Goal: Task Accomplishment & Management: Manage account settings

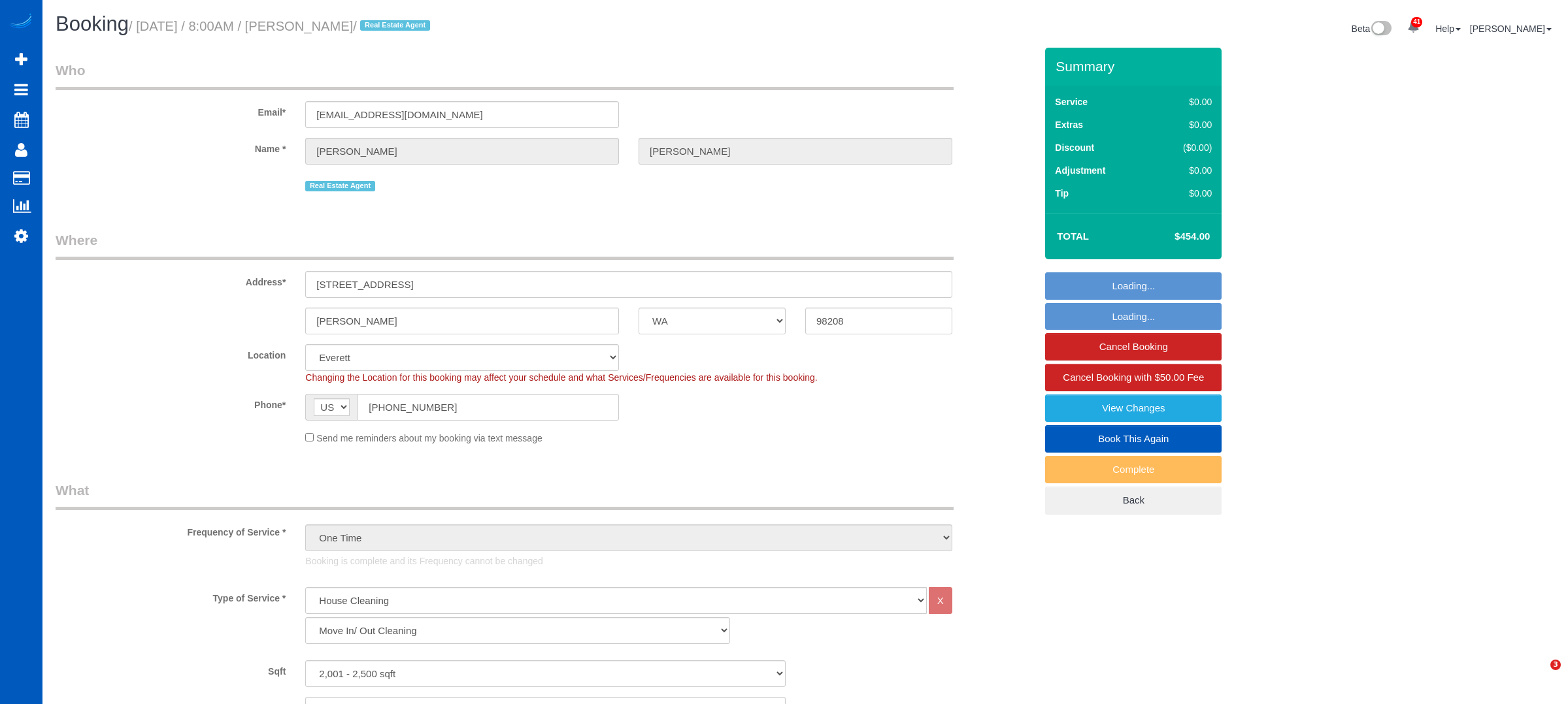
select select "WA"
select select "199"
select select "2001"
select select "4"
select select "3"
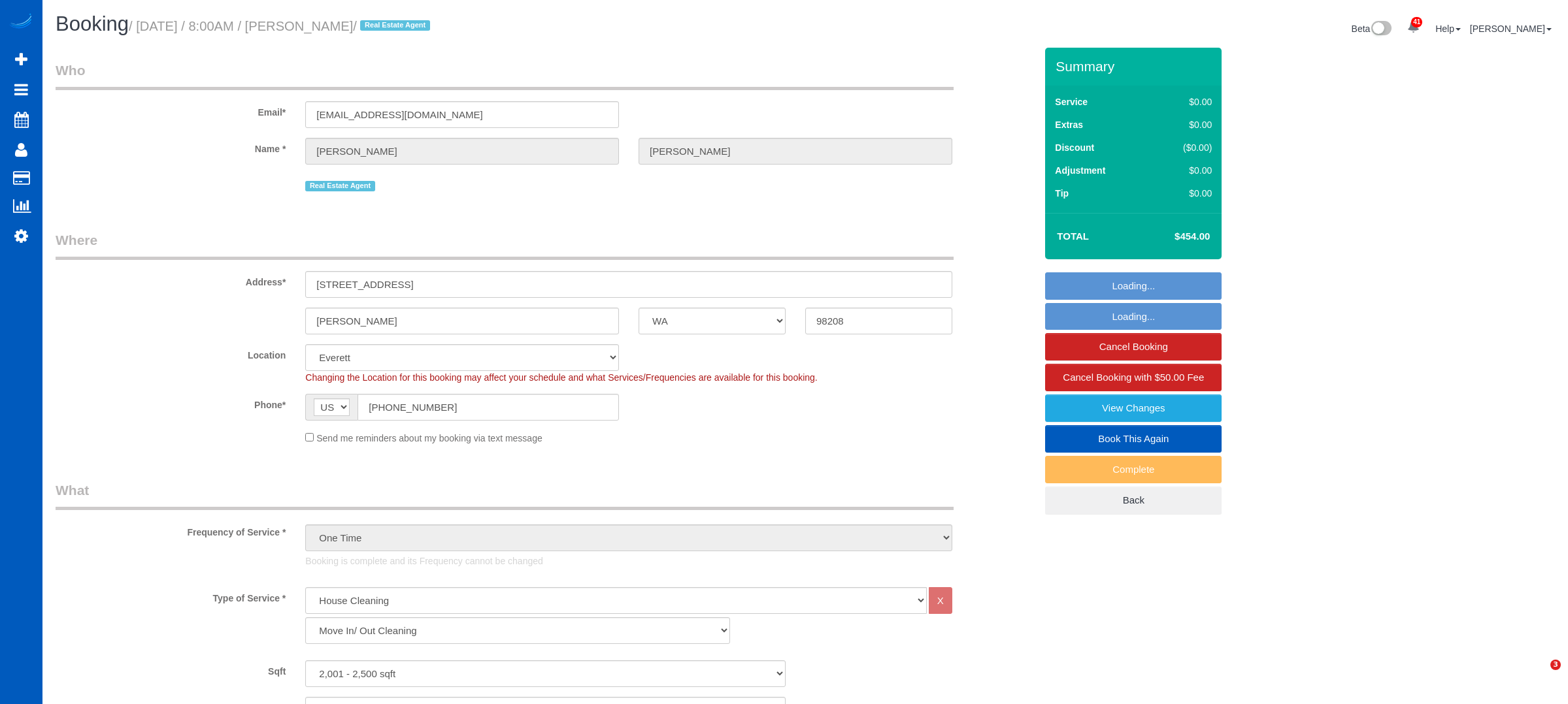
select select "string:fspay-29fb7387-665f-439c-9dce-09a3bf446a93"
select select "spot1"
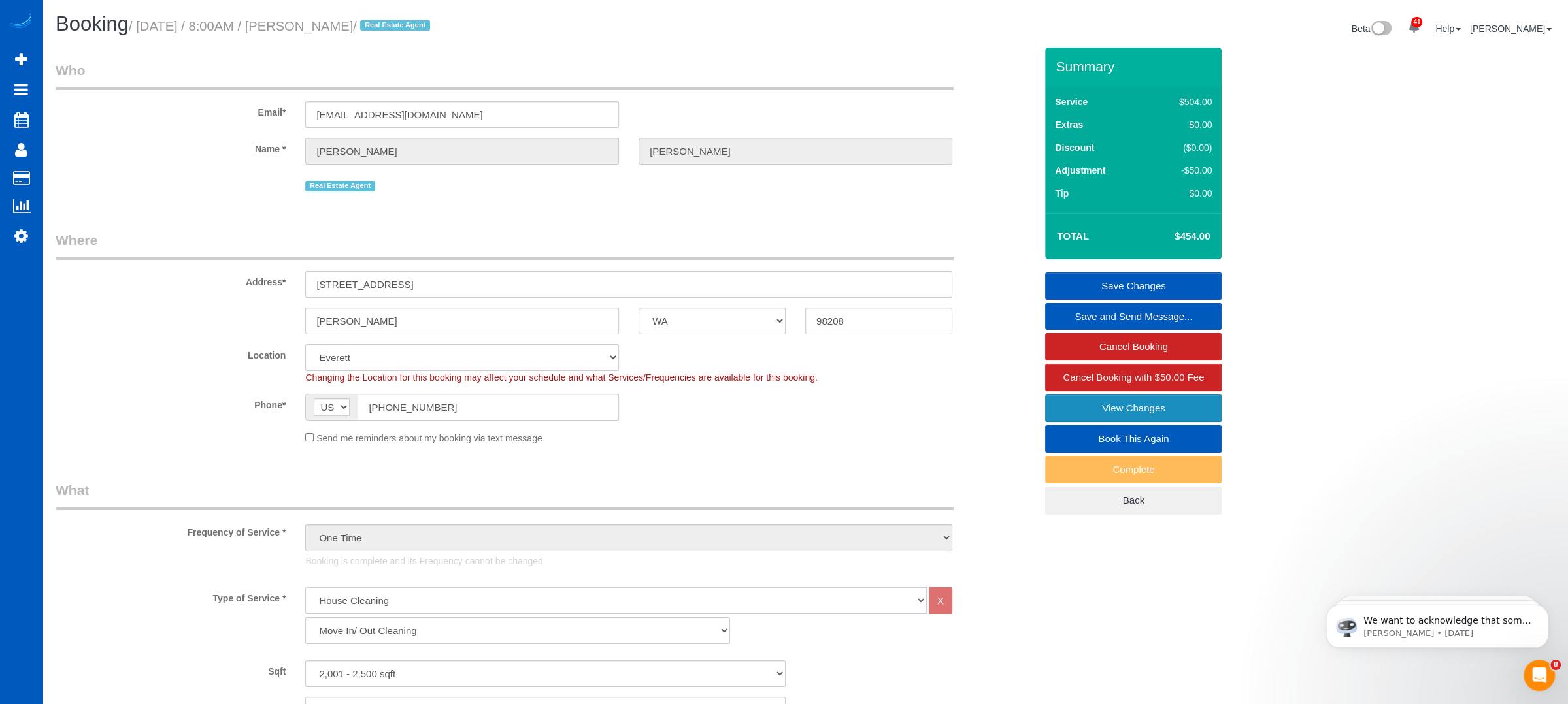
click at [1118, 409] on link "View Changes" at bounding box center [1133, 408] width 176 height 27
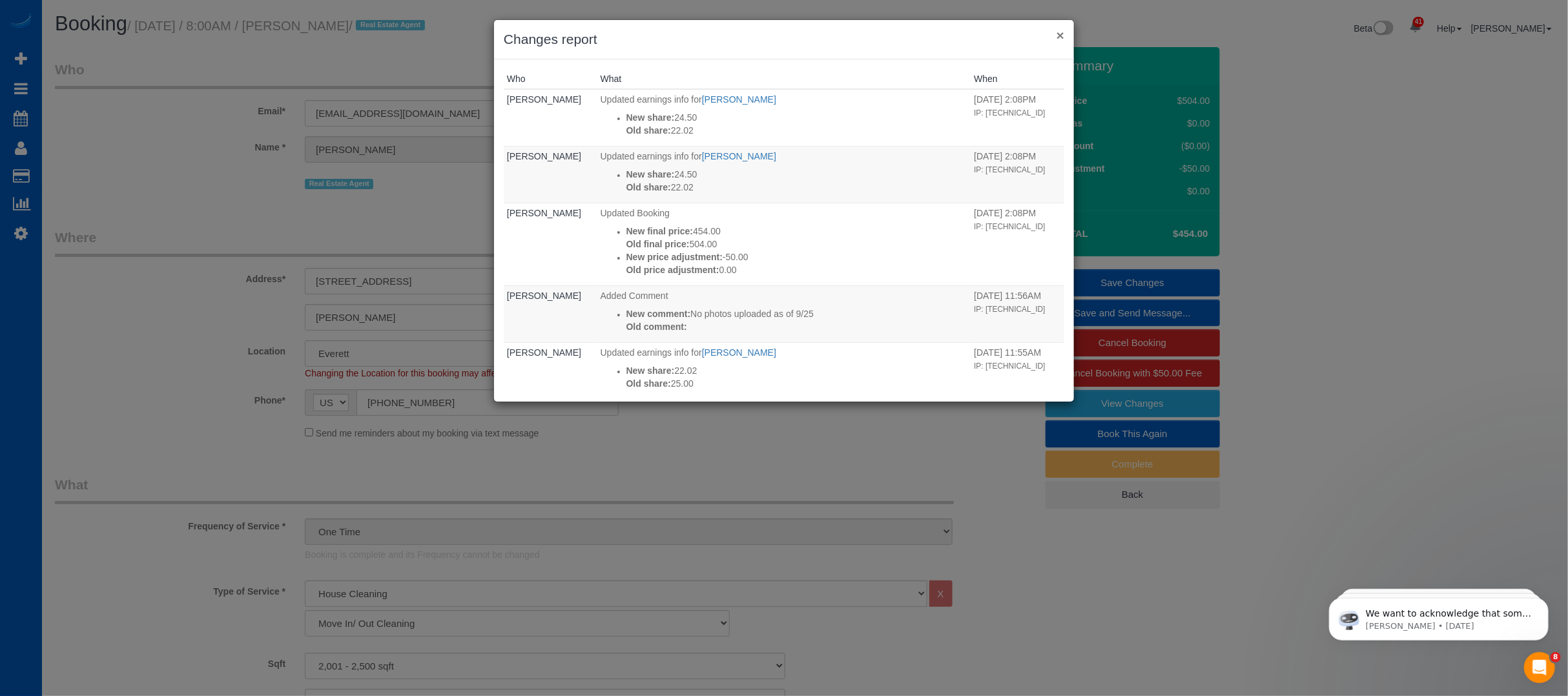
click at [1060, 38] on button "×" at bounding box center [1060, 35] width 8 height 13
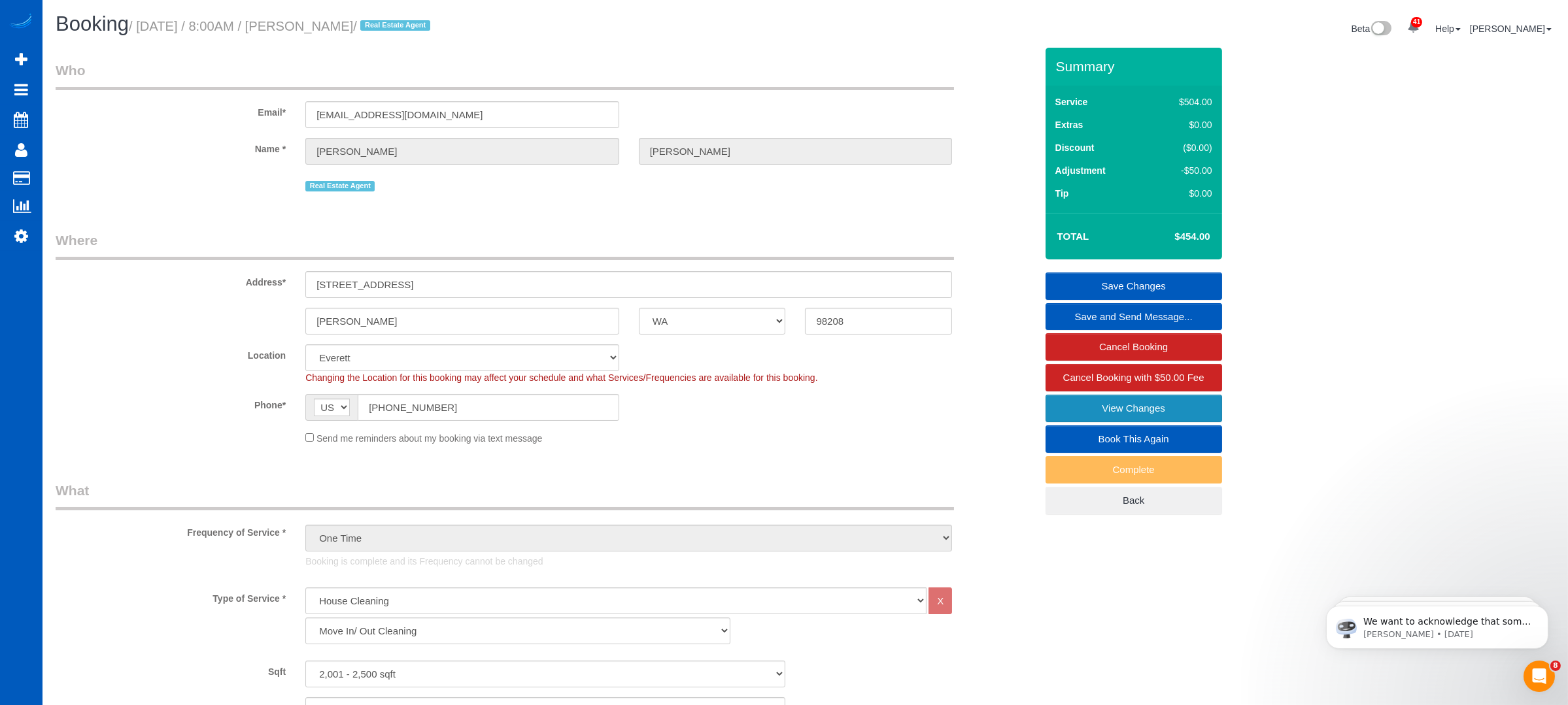
click at [1160, 410] on link "View Changes" at bounding box center [1134, 408] width 177 height 27
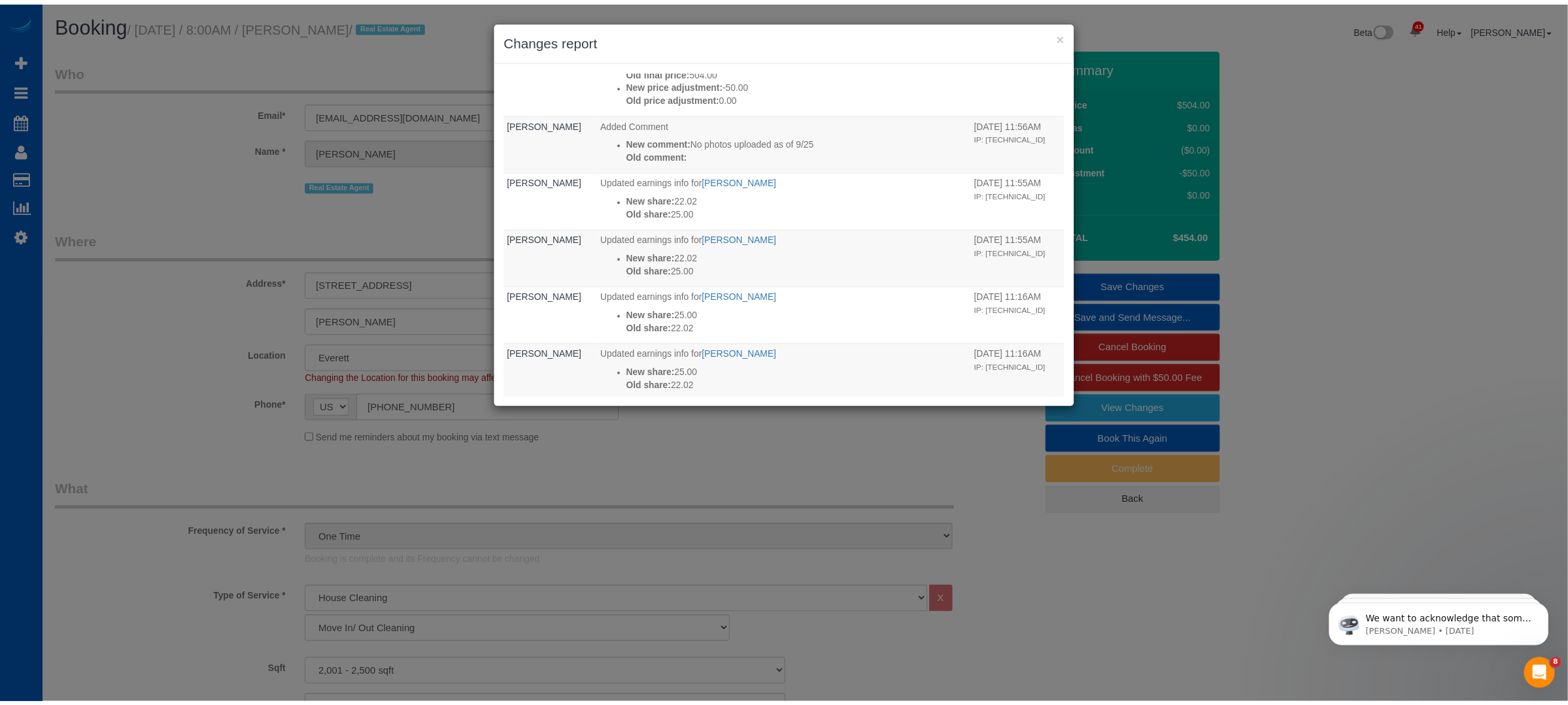
scroll to position [1203, 0]
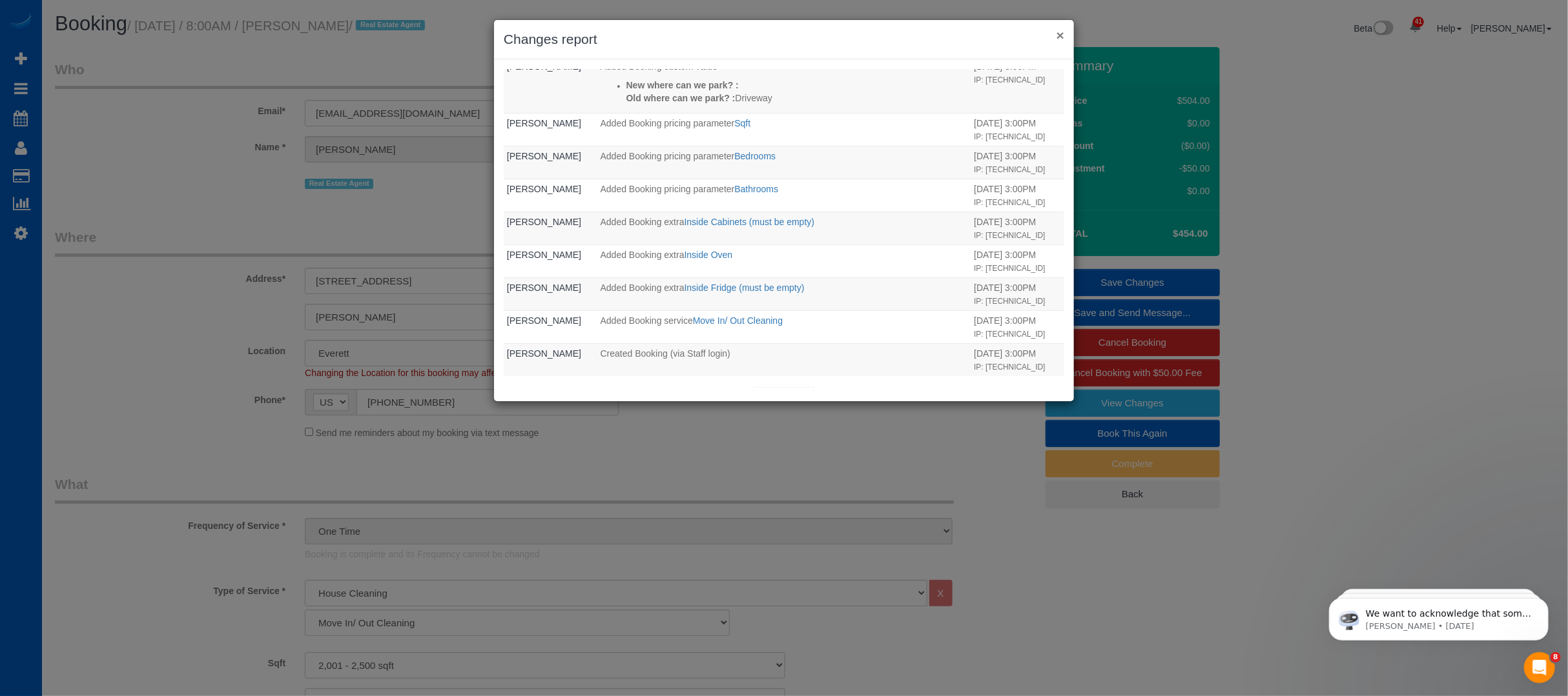
click at [1056, 32] on button "×" at bounding box center [1060, 35] width 8 height 13
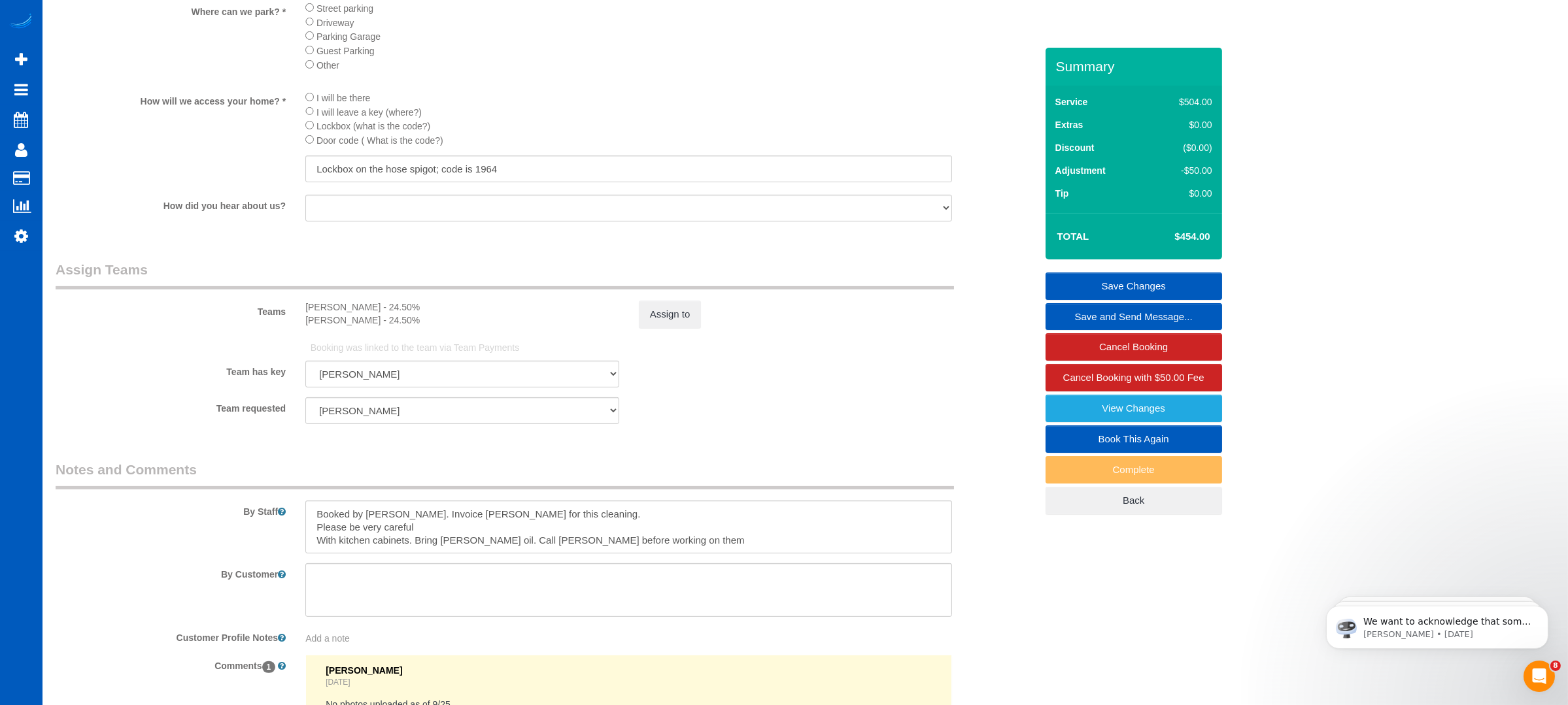
scroll to position [1525, 0]
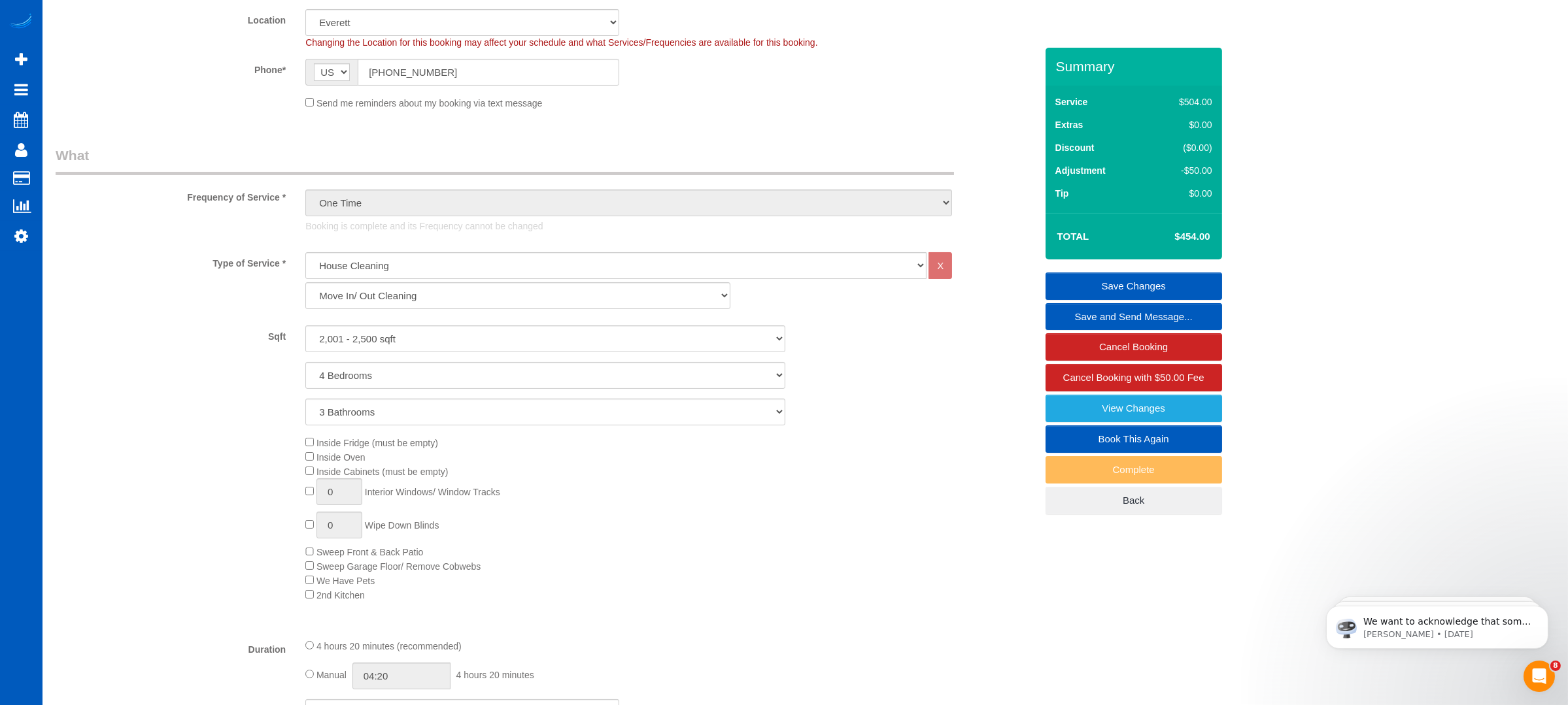
scroll to position [0, 0]
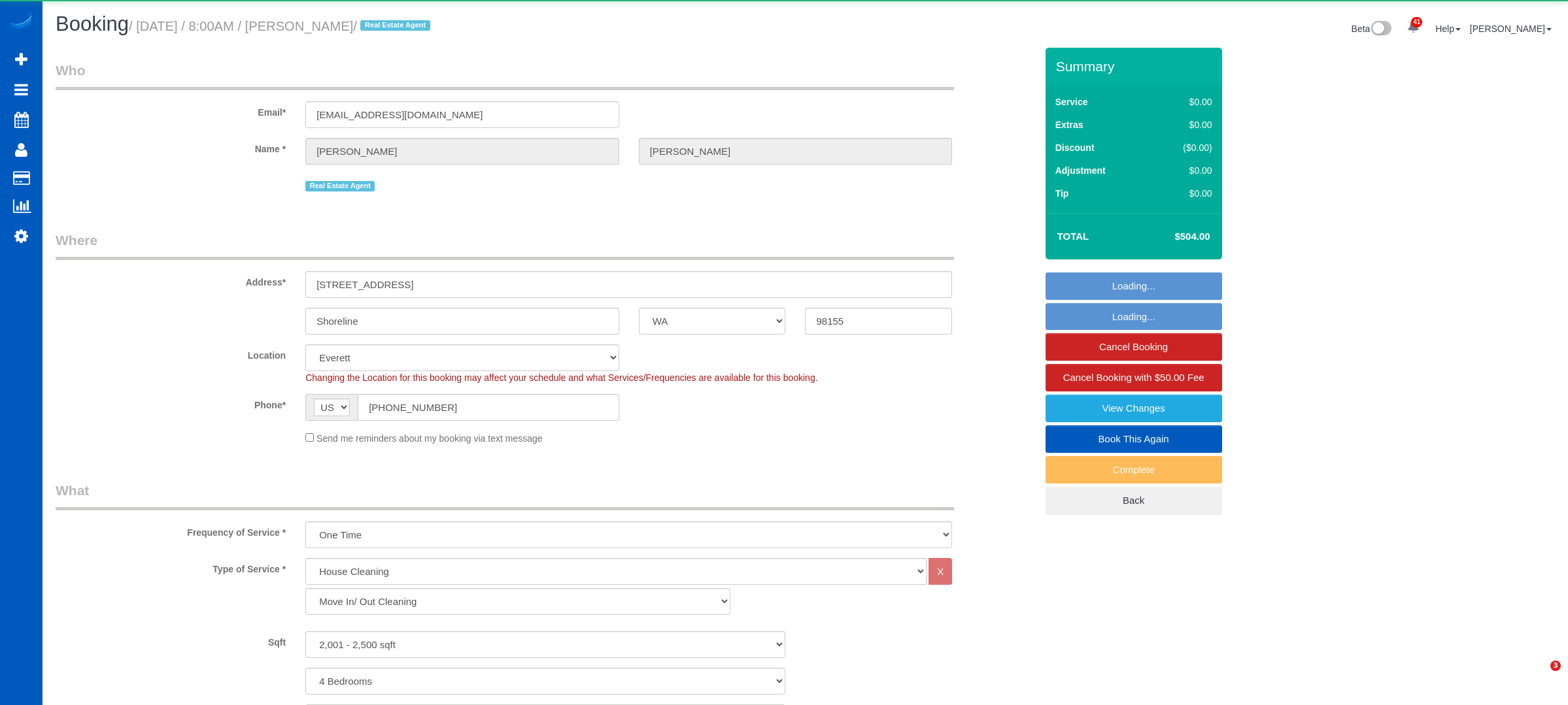
select select "WA"
select select "199"
select select "2001"
select select "4"
select select "2"
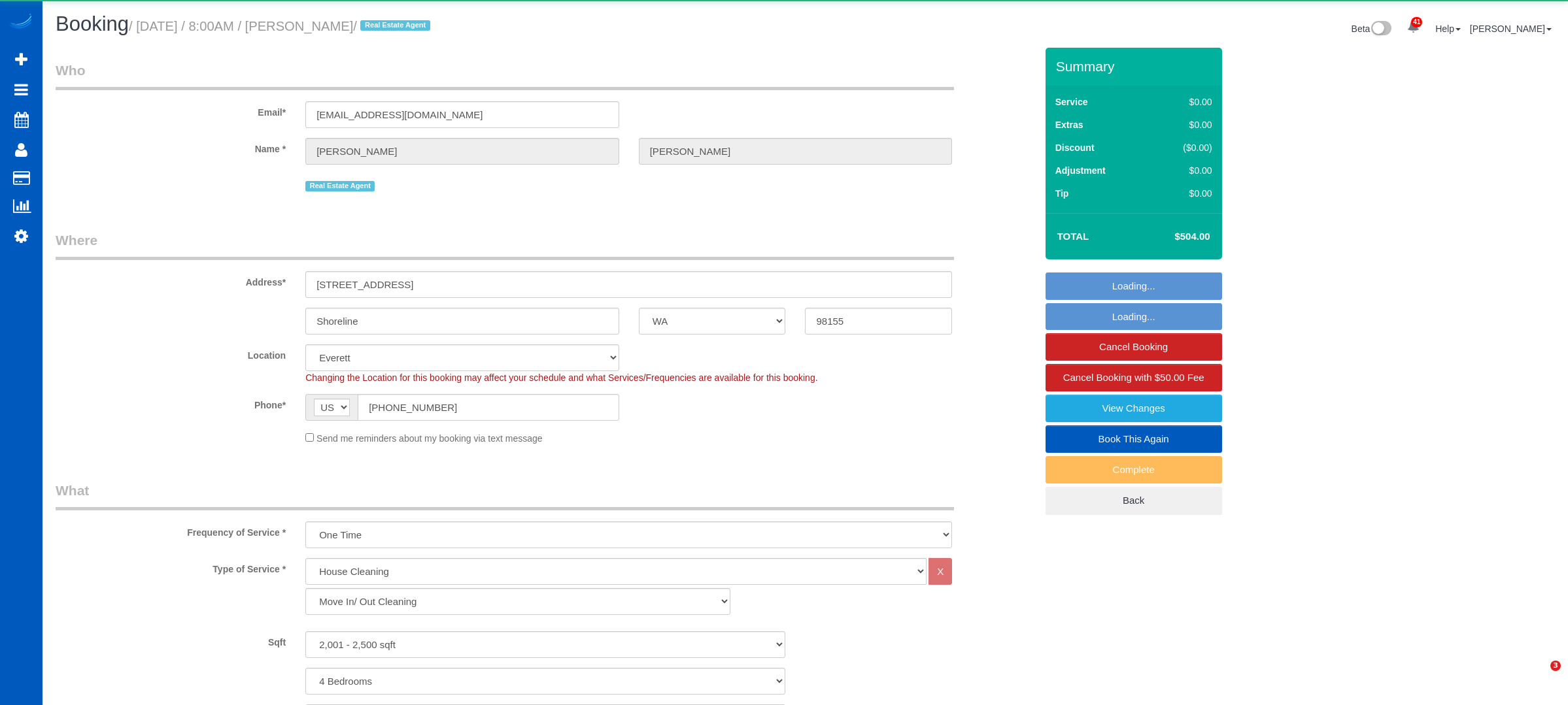
select select "string:fspay-29fb7387-665f-439c-9dce-09a3bf446a93"
select select "object:1196"
select select "spot1"
select select "2001"
select select "4"
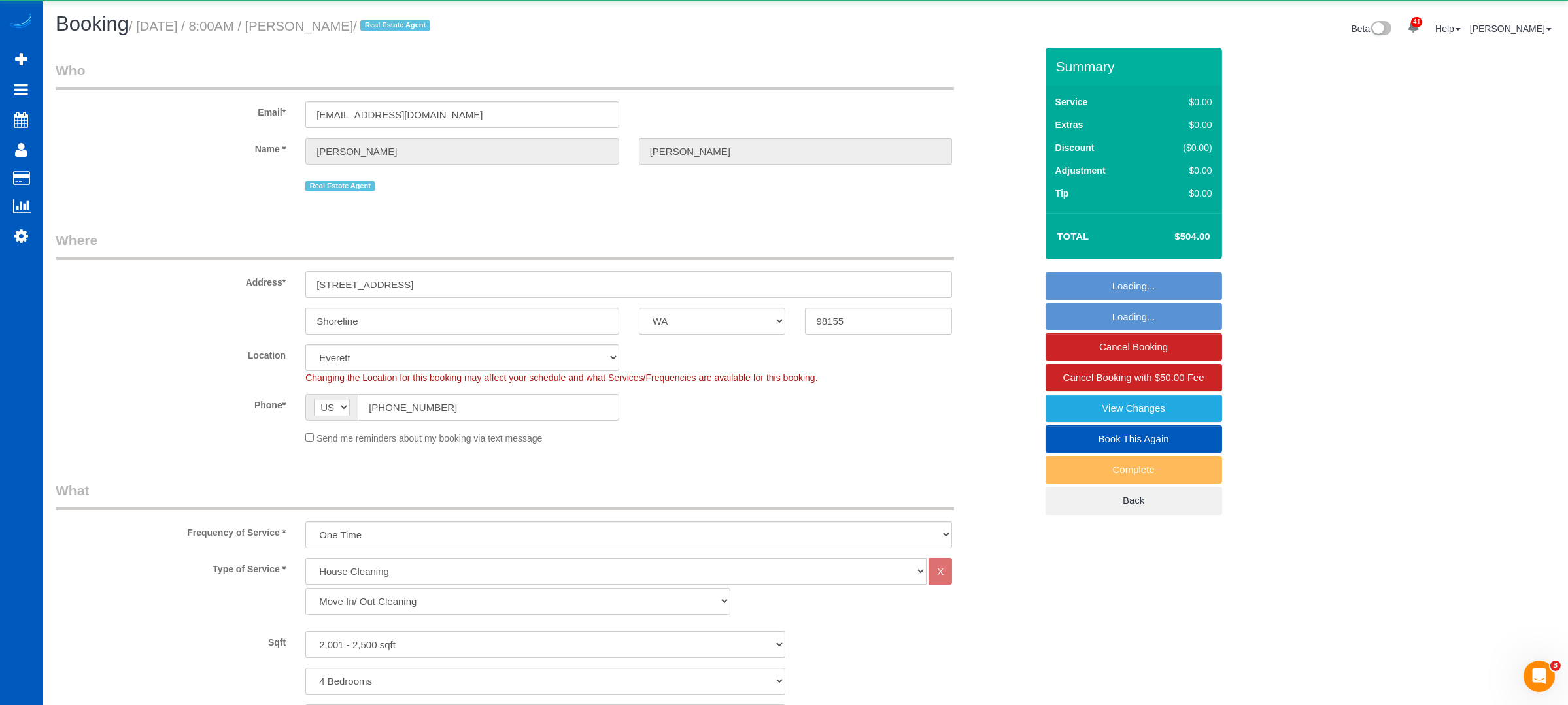
select select "2"
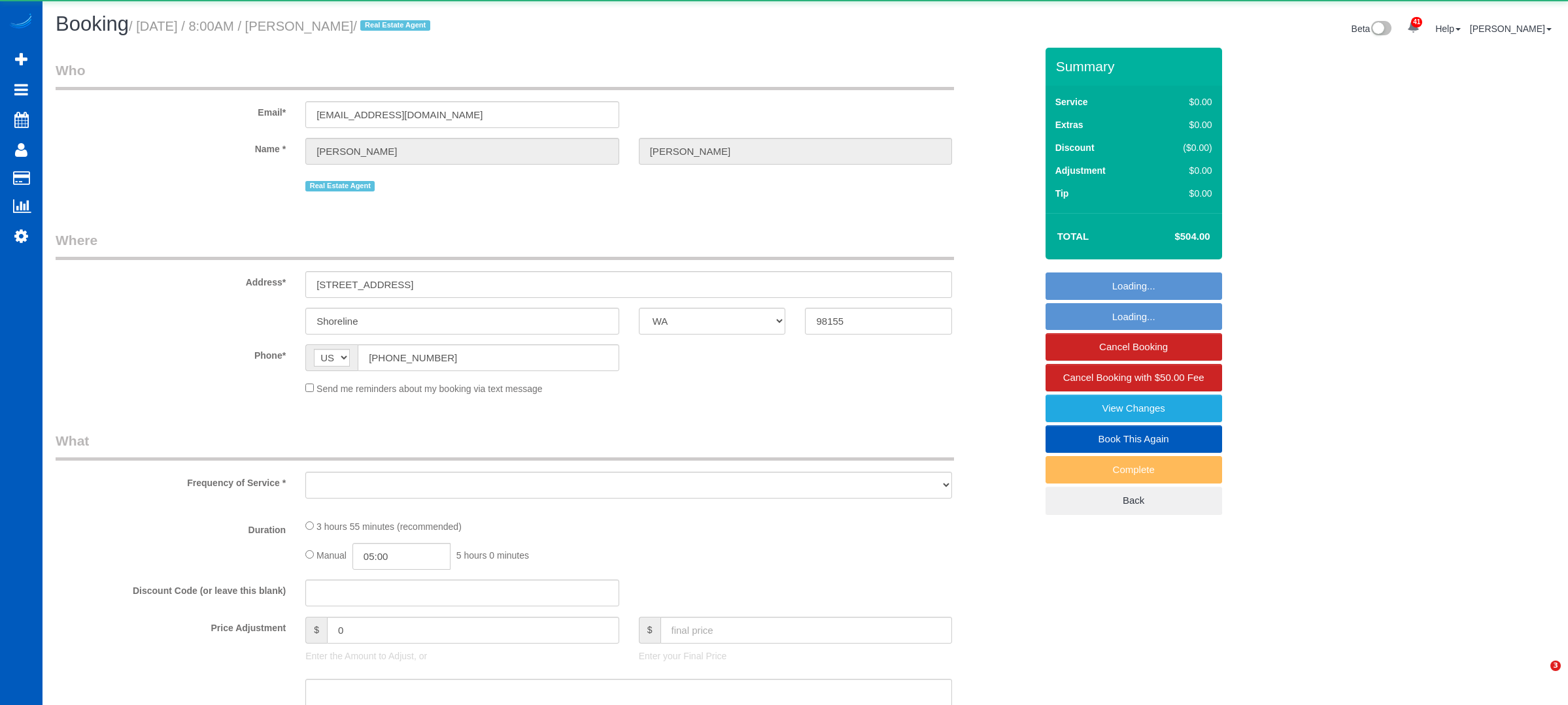
select select "WA"
select select "object:1085"
select select "string:fspay-29fb7387-665f-439c-9dce-09a3bf446a93"
select select "199"
select select "2001"
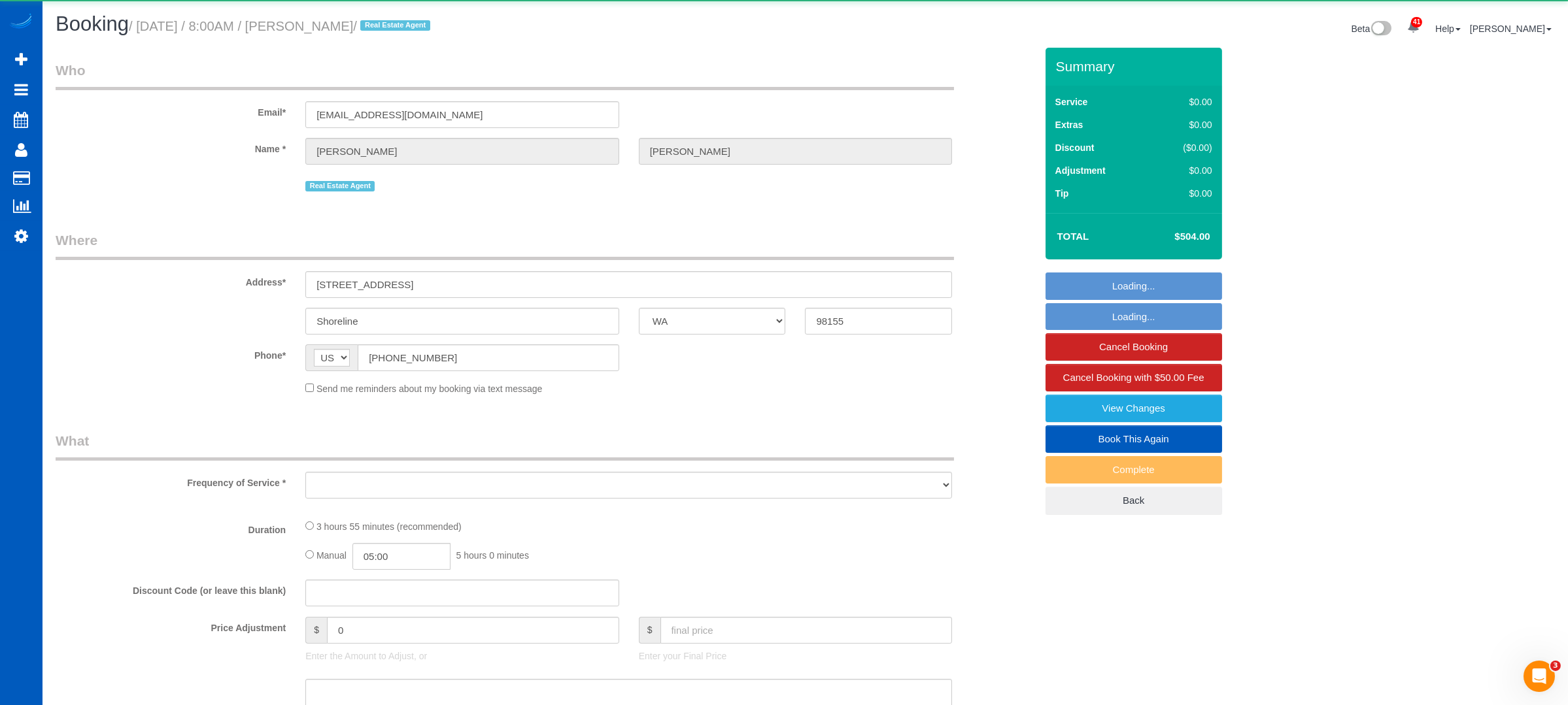
select select "4"
select select "2"
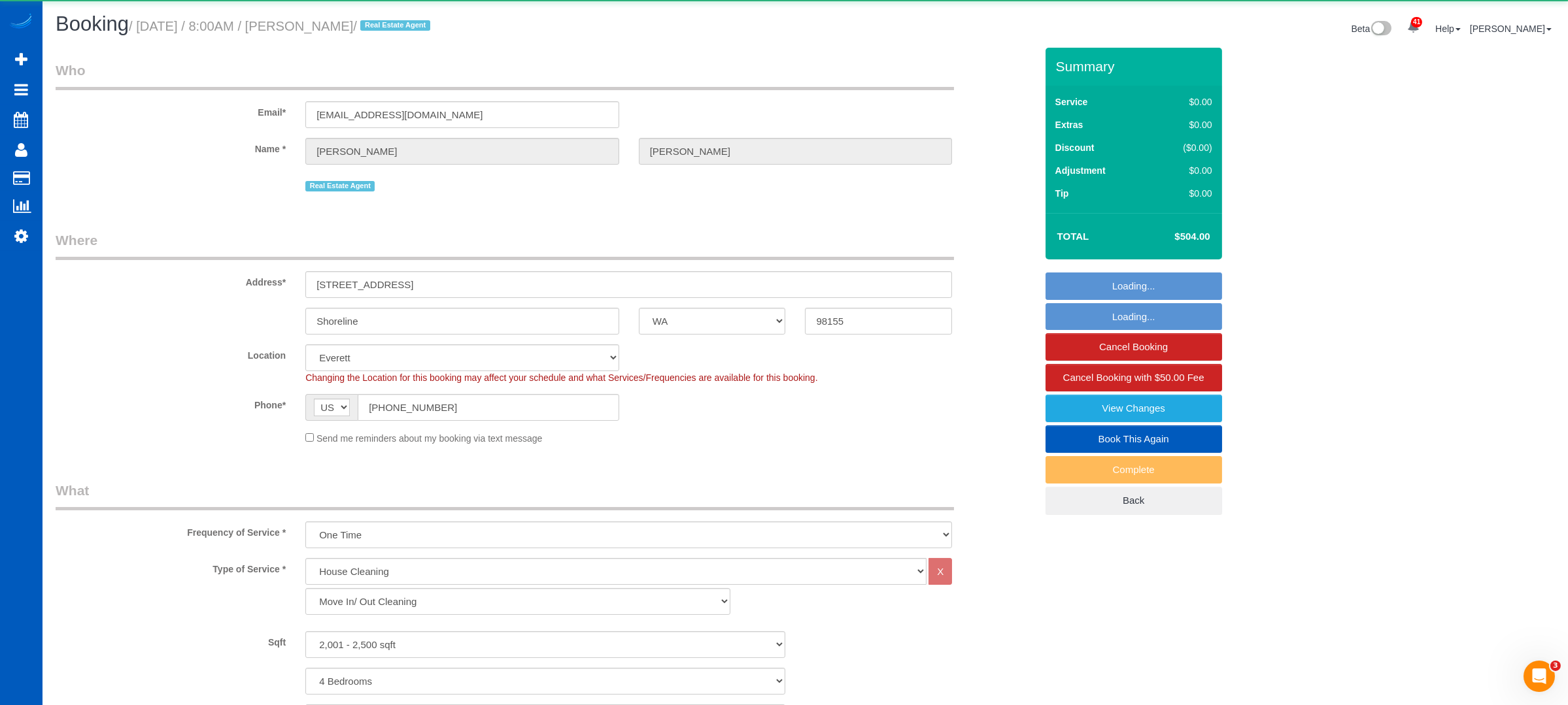
select select "spot1"
select select "2001"
select select "4"
select select "2"
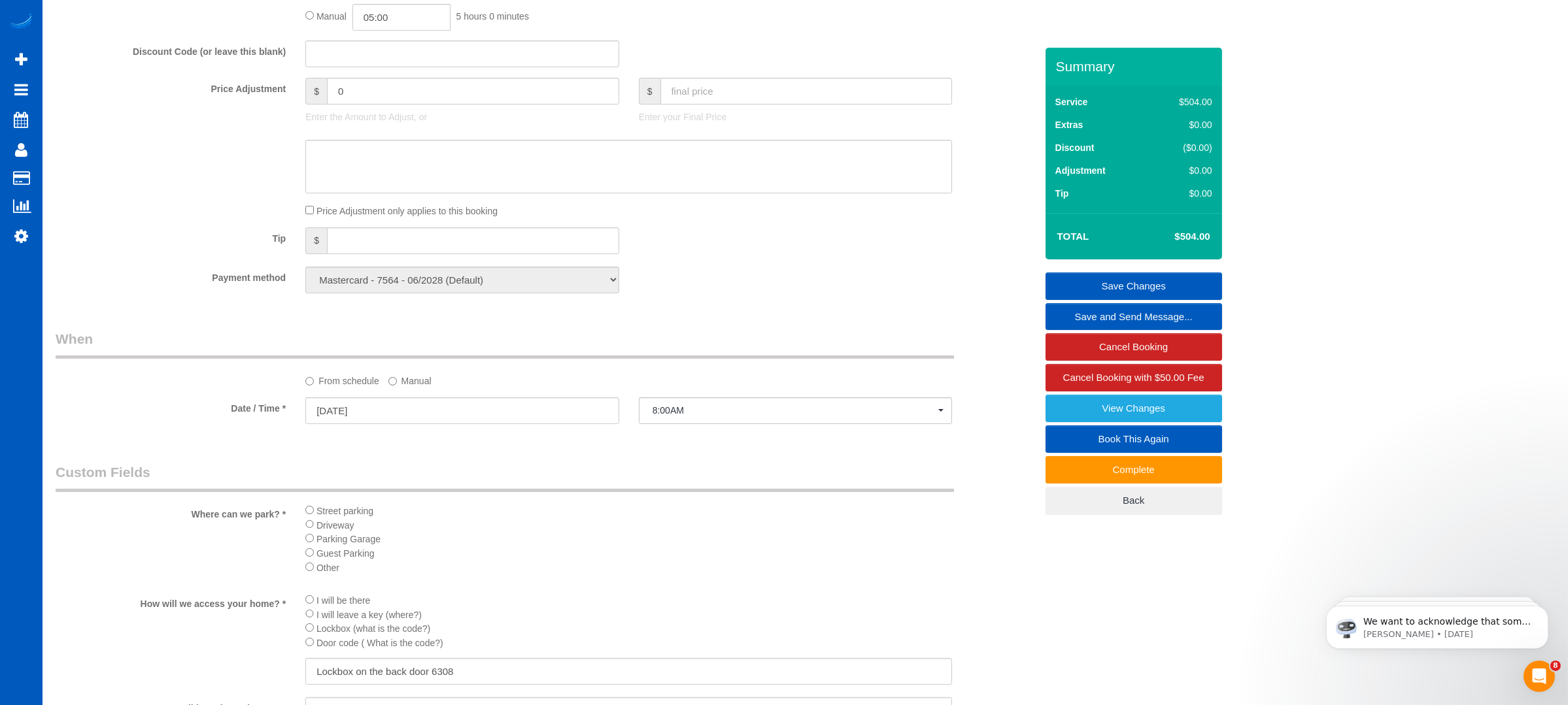
scroll to position [917, 0]
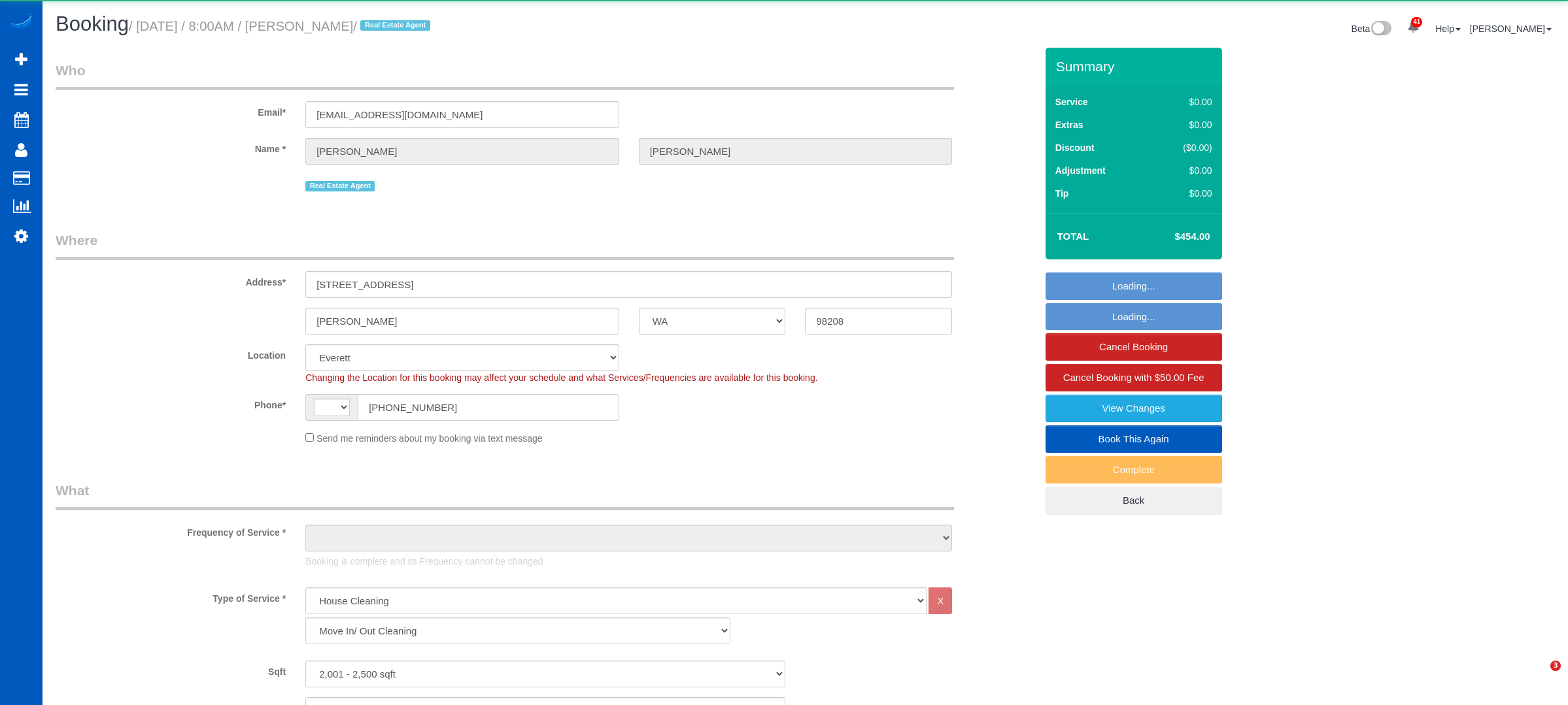
select select "WA"
select select "199"
select select "2001"
select select "4"
select select "3"
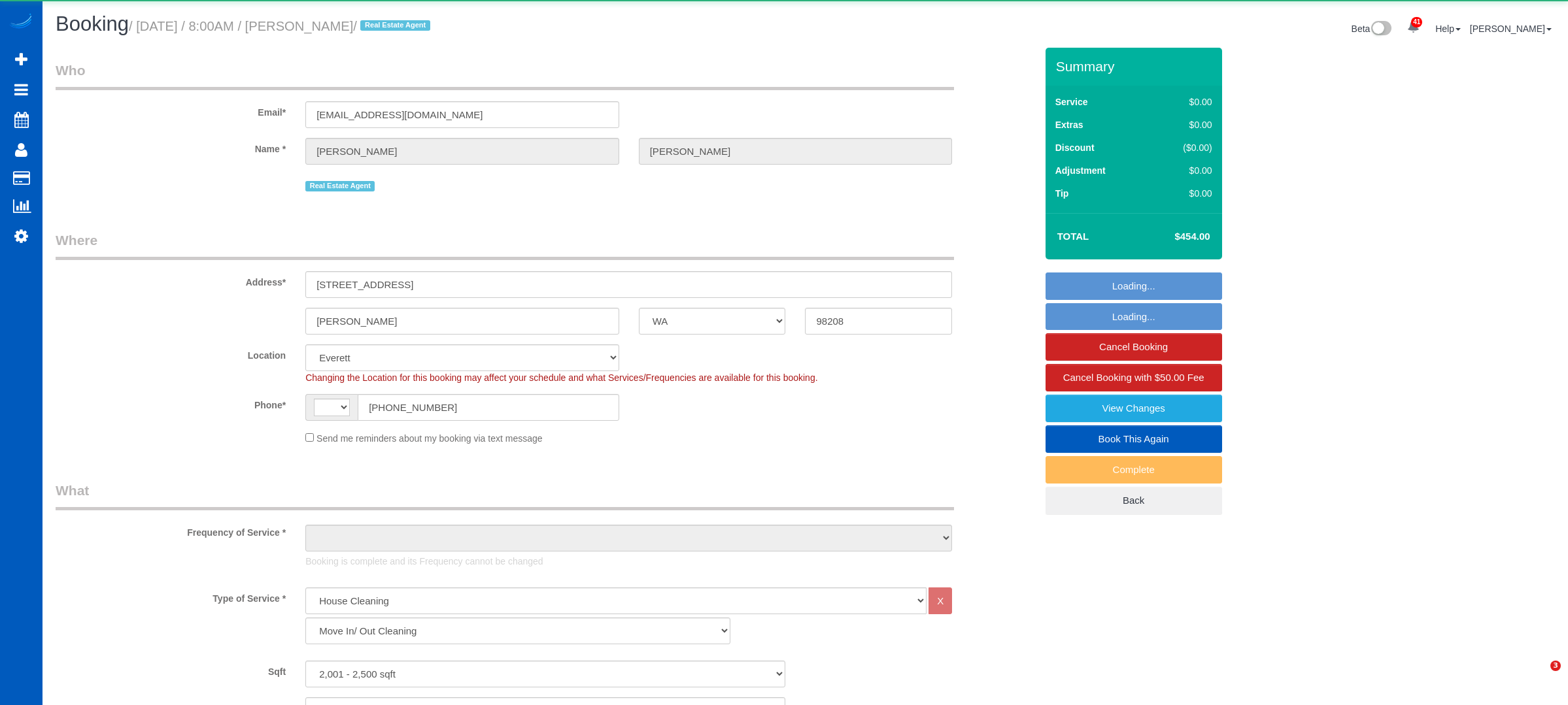
select select "string:fspay-29fb7387-665f-439c-9dce-09a3bf446a93"
select select "string:US"
select select "object:1096"
select select "2001"
select select "4"
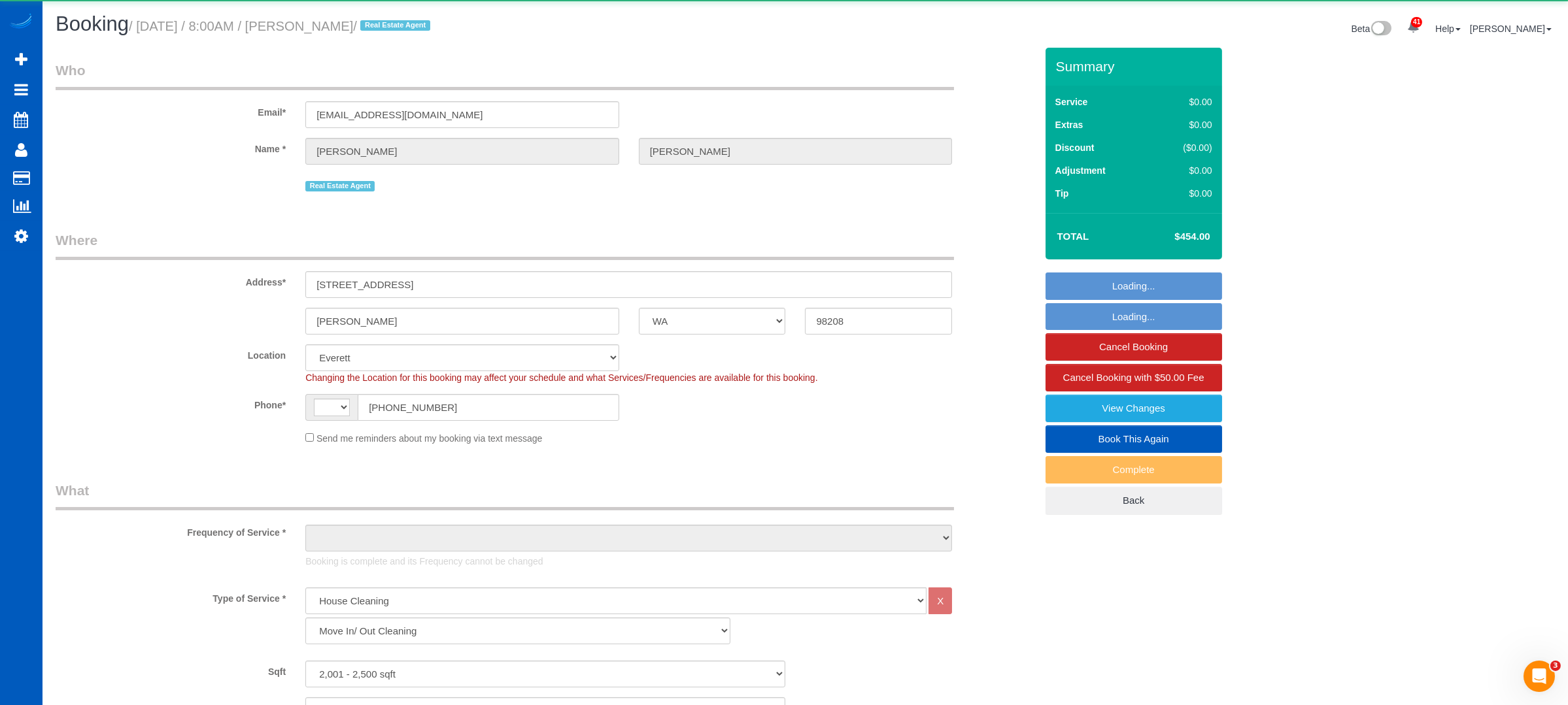
select select "3"
select select "spot1"
select select "object:1291"
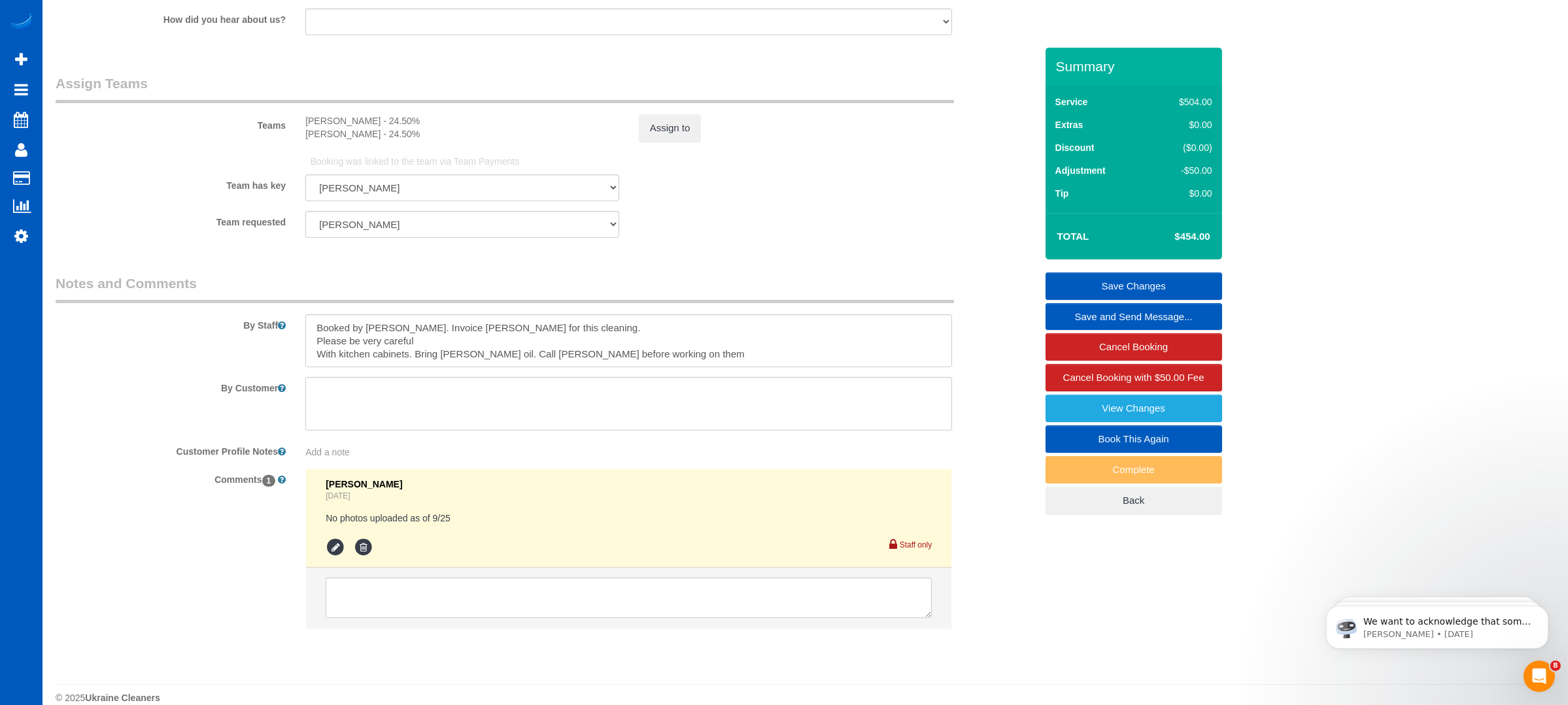
scroll to position [1733, 0]
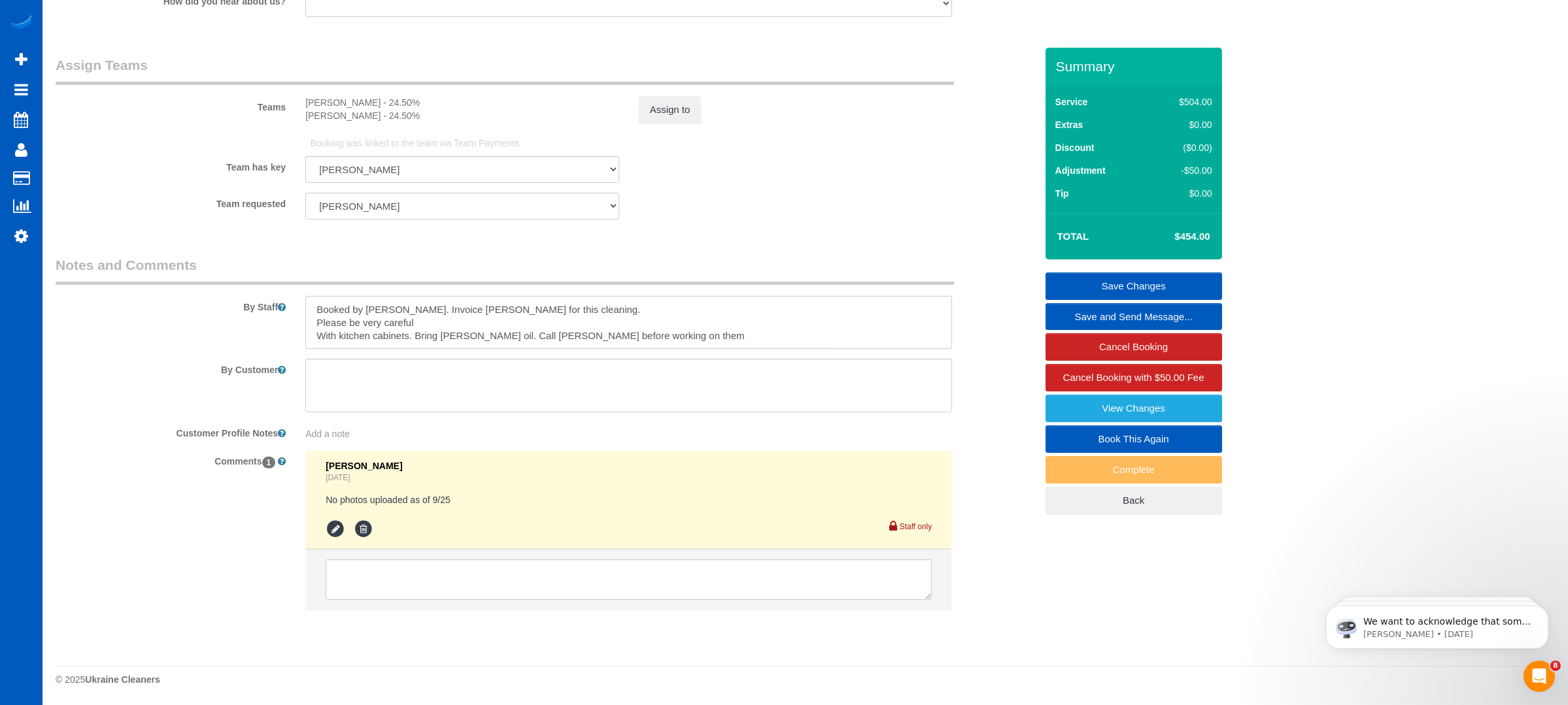
click at [347, 339] on textarea at bounding box center [629, 323] width 647 height 54
click at [164, 372] on label "By Customer" at bounding box center [171, 367] width 250 height 18
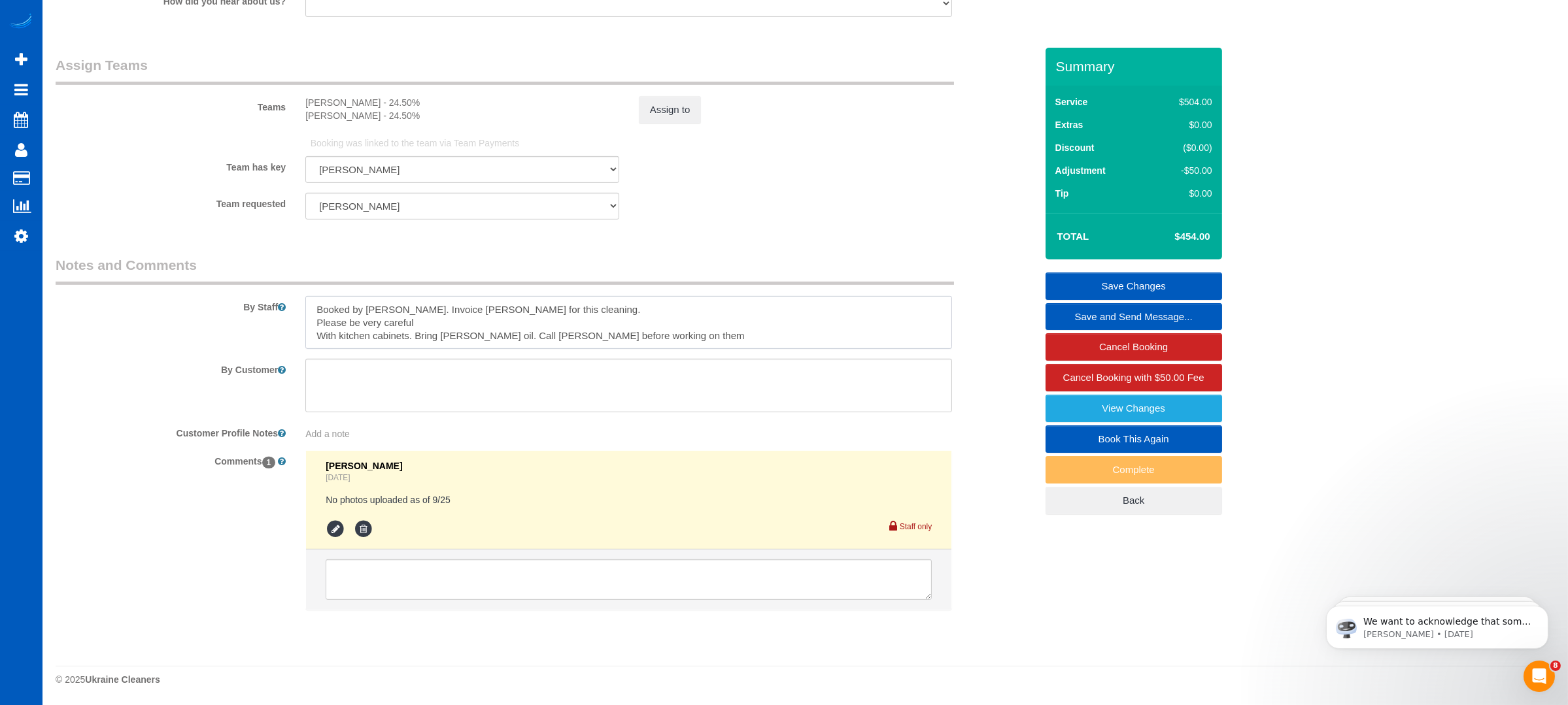
drag, startPoint x: 666, startPoint y: 341, endPoint x: 309, endPoint y: 354, distance: 357.2
click at [309, 354] on sui-booking-comments "By Staff By Customer Customer Profile Notes Add a note Comments 1 Sandra Celis …" at bounding box center [545, 439] width 980 height 368
click at [1158, 414] on link "View Changes" at bounding box center [1134, 408] width 177 height 27
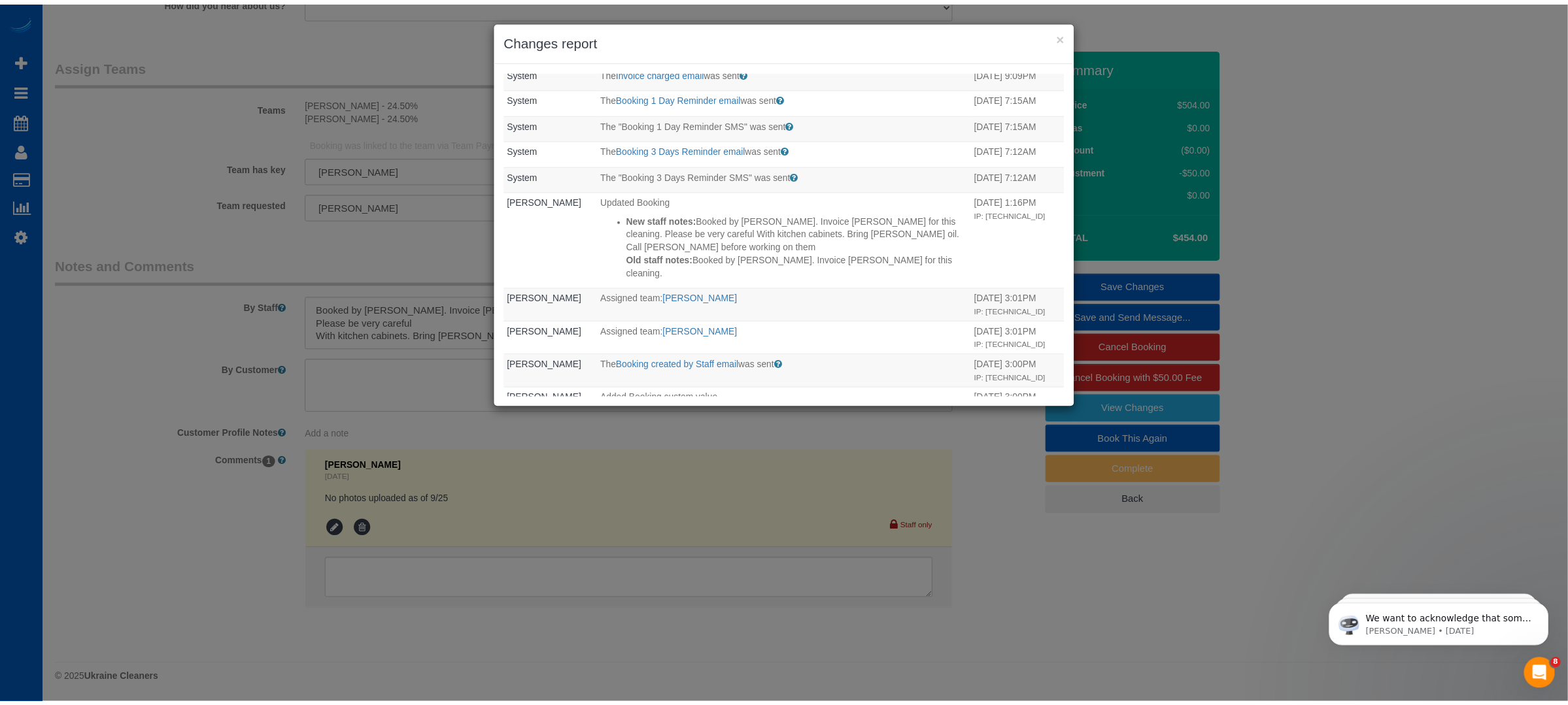
scroll to position [828, 0]
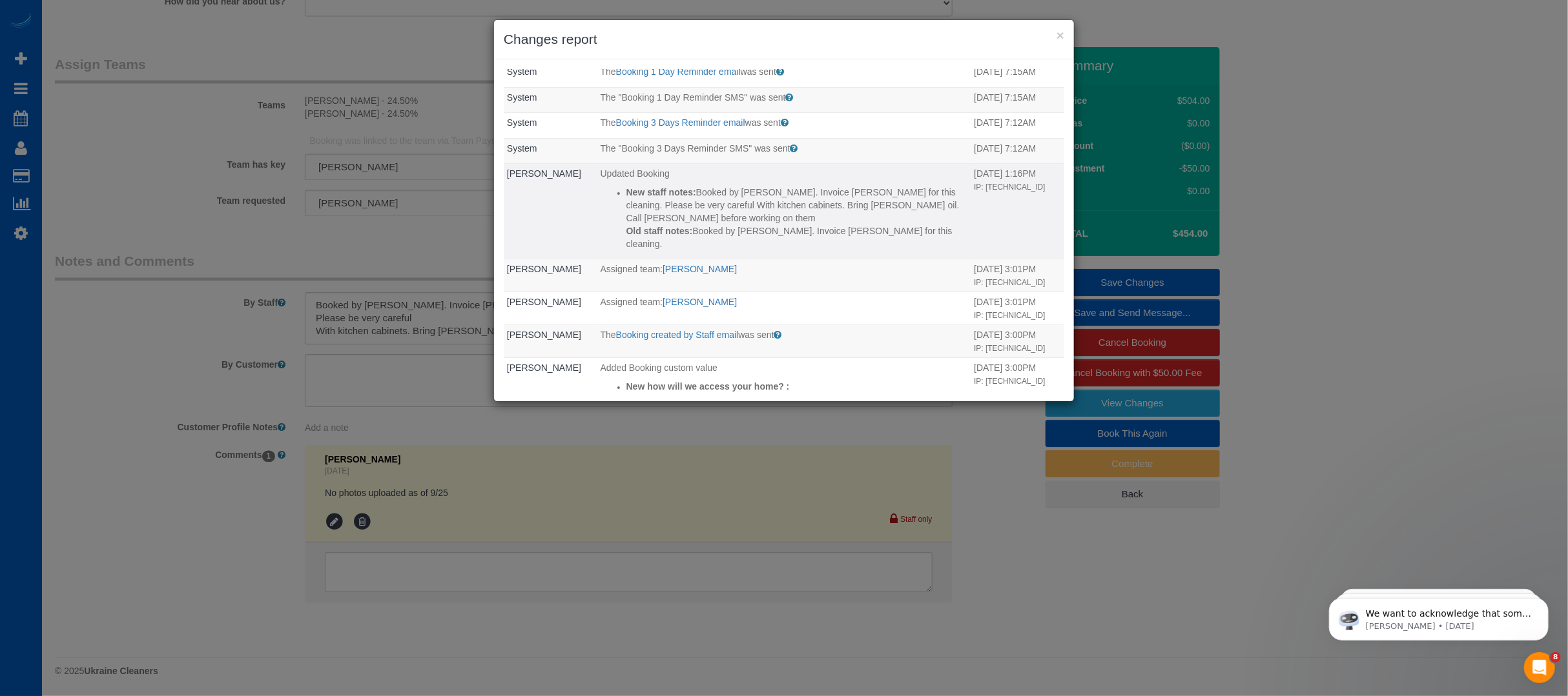
drag, startPoint x: 903, startPoint y: 219, endPoint x: 851, endPoint y: 222, distance: 52.1
click at [851, 222] on tr "Anna Cosio Updated Booking New staff notes: Booked by Jade. Invoice Amie for th…" at bounding box center [784, 211] width 560 height 96
click at [735, 224] on p "Old staff notes: Booked by Jade. Invoice Amie for this cleaning." at bounding box center [797, 237] width 342 height 25
click at [714, 232] on p "Old staff notes: Booked by Jade. Invoice Amie for this cleaning." at bounding box center [797, 237] width 342 height 25
drag, startPoint x: 689, startPoint y: 229, endPoint x: 871, endPoint y: 229, distance: 182.0
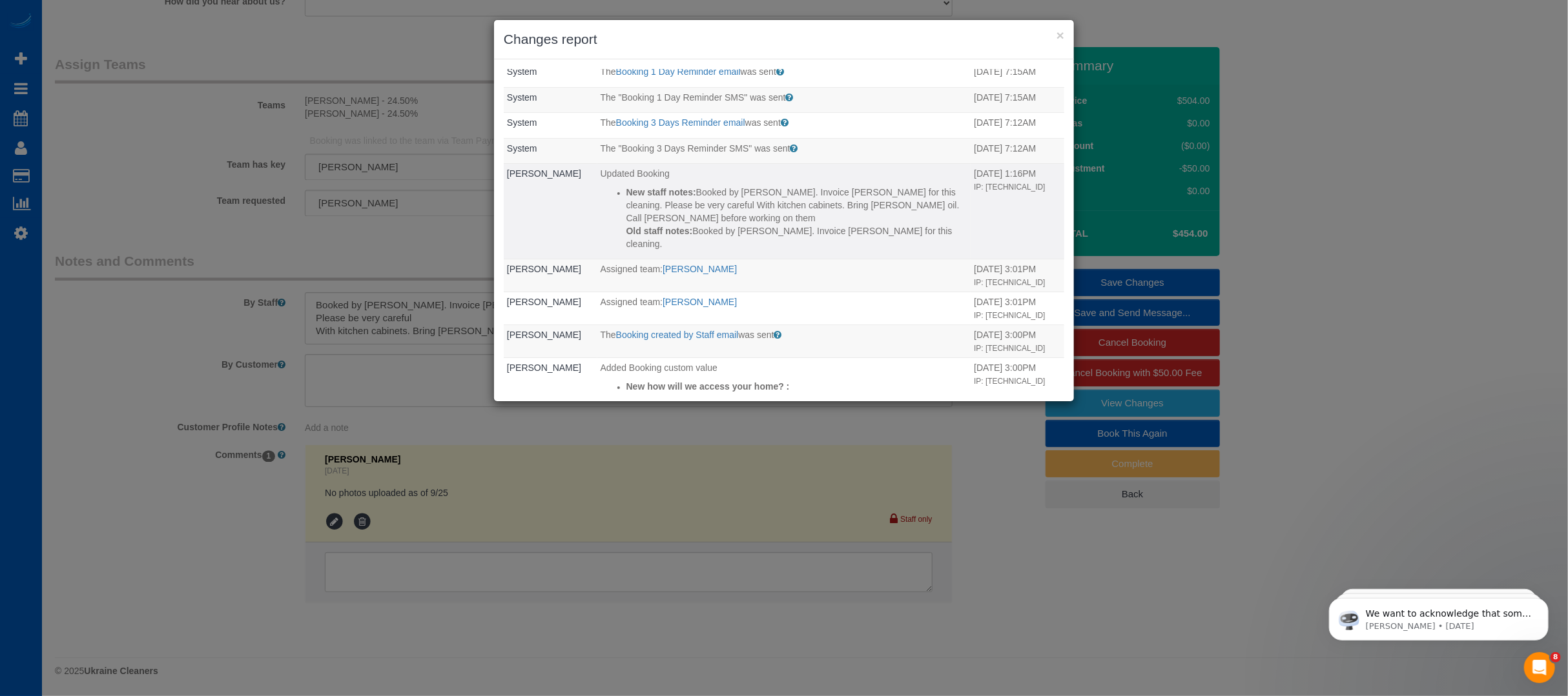
click at [871, 229] on p "Old staff notes: Booked by Jade. Invoice Amie for this cleaning." at bounding box center [797, 237] width 342 height 25
click at [837, 226] on p "Old staff notes: Booked by Jade. Invoice Amie for this cleaning." at bounding box center [797, 237] width 342 height 25
drag, startPoint x: 738, startPoint y: 215, endPoint x: 687, endPoint y: 194, distance: 55.2
click at [687, 194] on p "New staff notes: Booked by Jade. Invoice Amie for this cleaning. Please be very…" at bounding box center [797, 205] width 342 height 39
click at [751, 198] on p "New staff notes: Booked by Jade. Invoice Amie for this cleaning. Please be very…" at bounding box center [797, 205] width 342 height 39
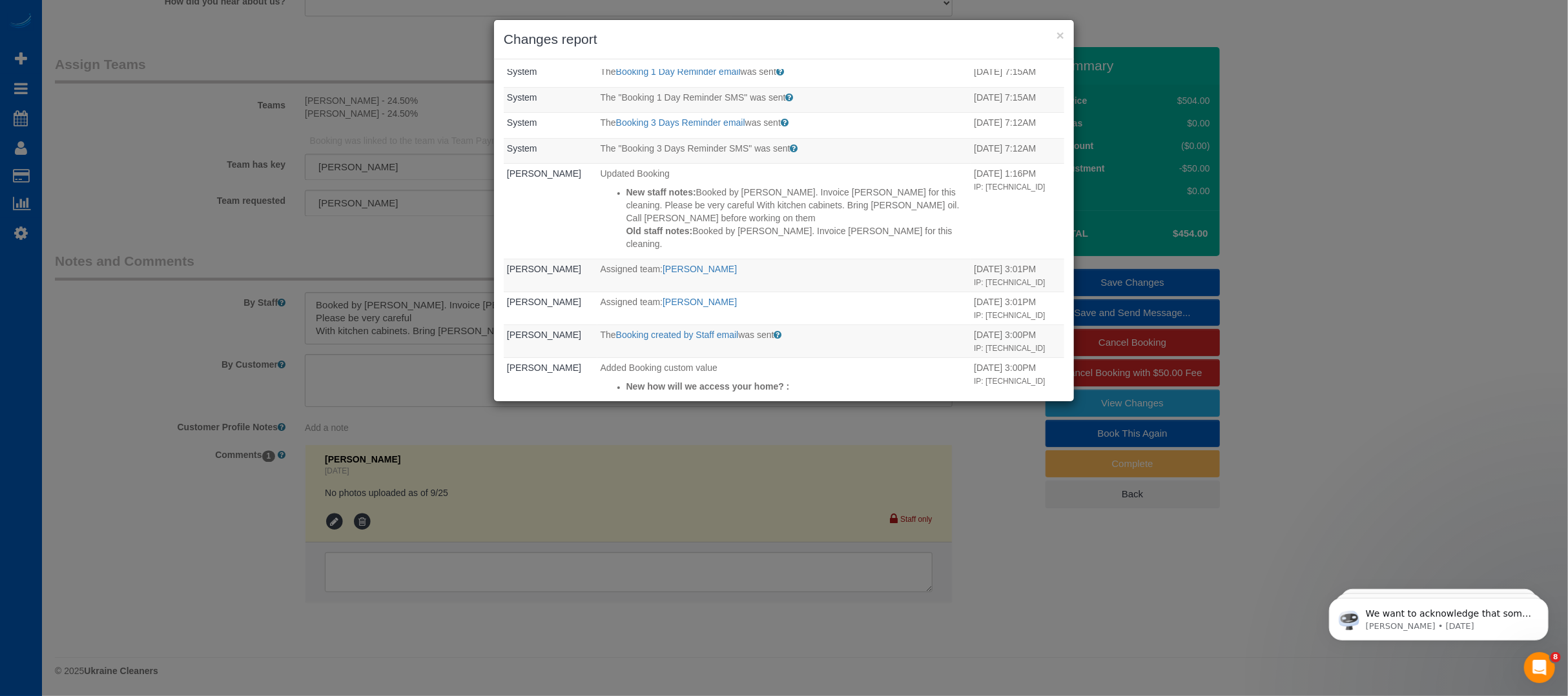
click at [140, 336] on div "× Changes report Who What When Anna Cosio Updated earnings info for Vira Zhukov…" at bounding box center [784, 348] width 1568 height 696
click at [1061, 33] on button "×" at bounding box center [1060, 35] width 8 height 13
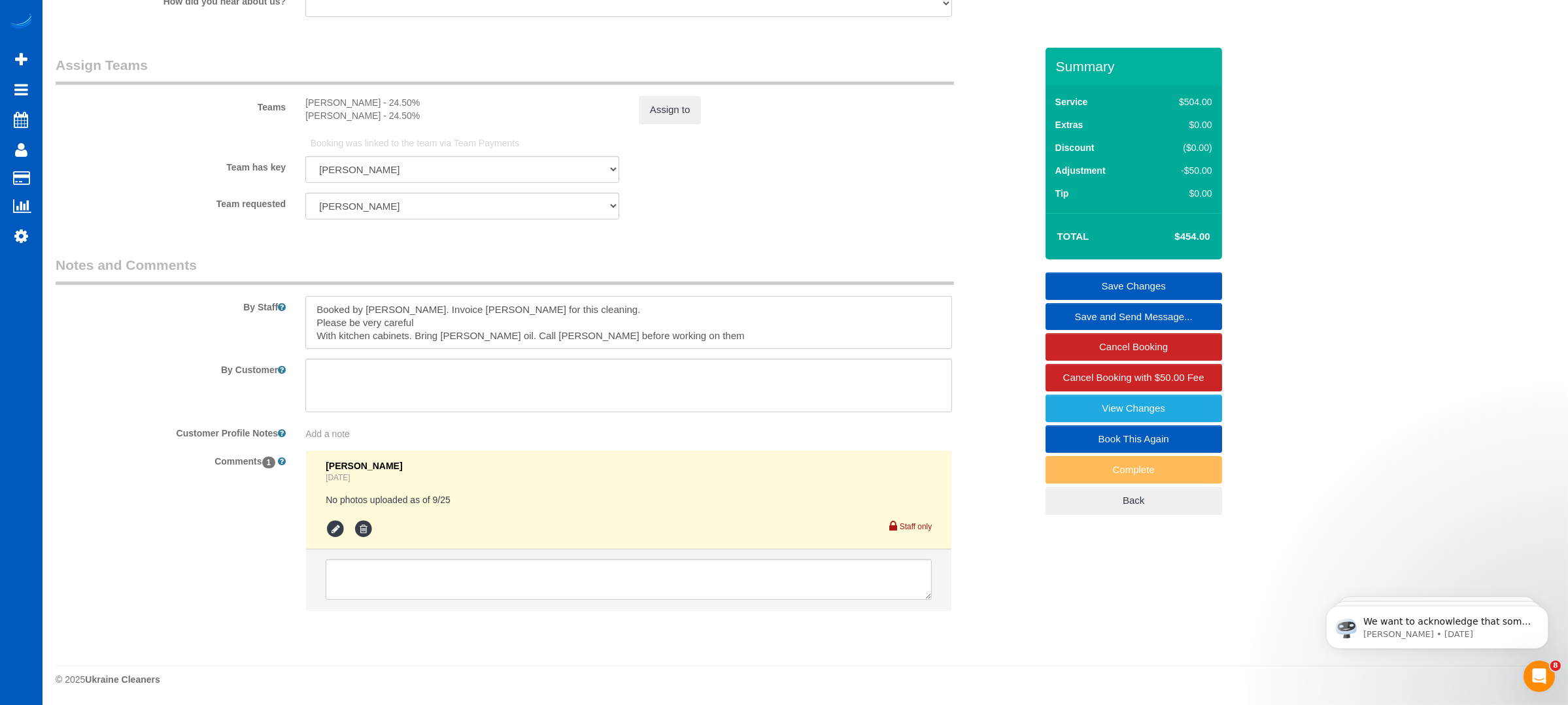
click at [669, 335] on textarea at bounding box center [629, 323] width 647 height 54
